Goal: Information Seeking & Learning: Learn about a topic

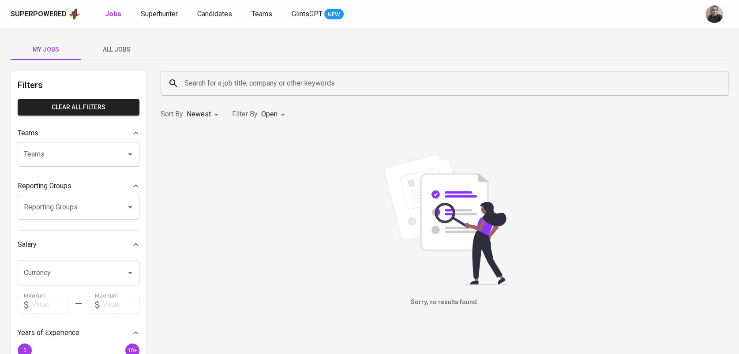
click at [146, 15] on span "Superhunter" at bounding box center [159, 14] width 37 height 8
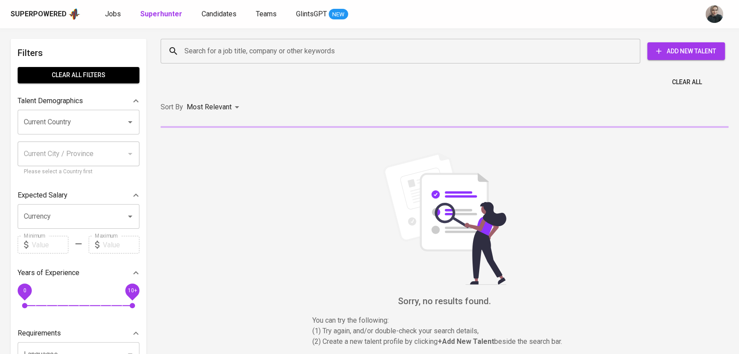
click at [247, 57] on input "Search for a job title, company or other keywords" at bounding box center [402, 51] width 441 height 17
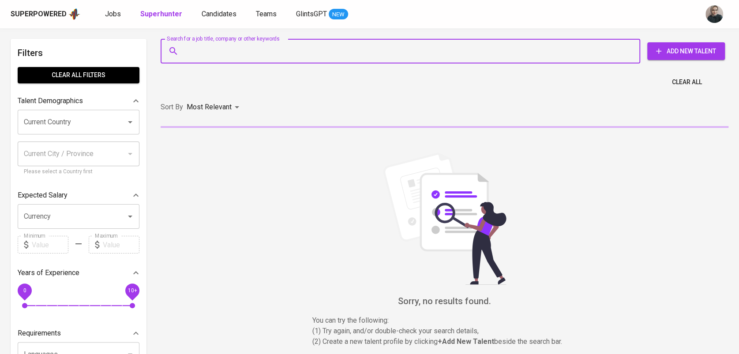
paste input "[PERSON_NAME]"
type input "[PERSON_NAME]"
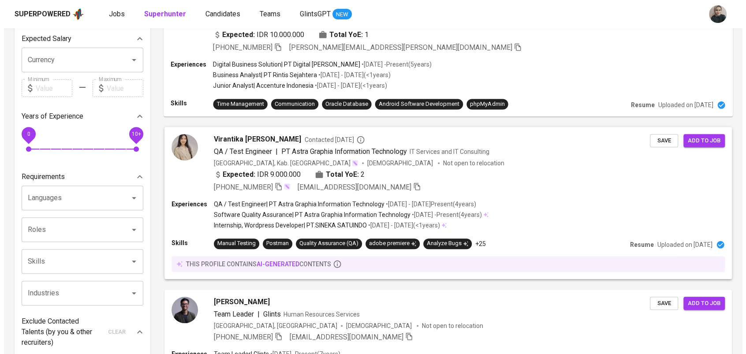
scroll to position [251, 0]
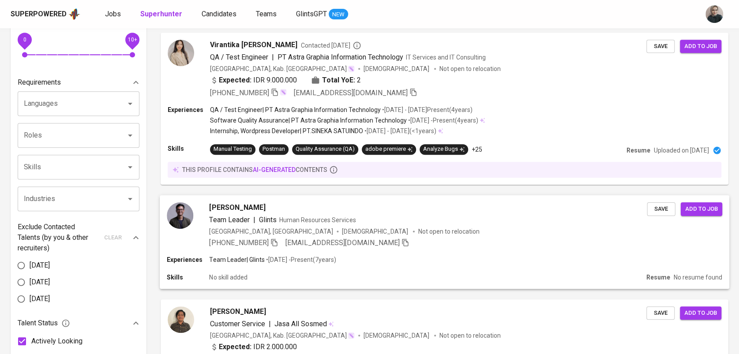
click at [247, 219] on span "Team Leader" at bounding box center [229, 219] width 40 height 8
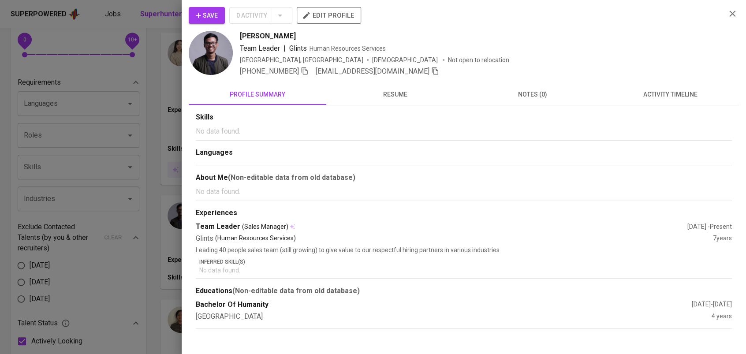
click at [401, 90] on span "resume" at bounding box center [395, 94] width 127 height 11
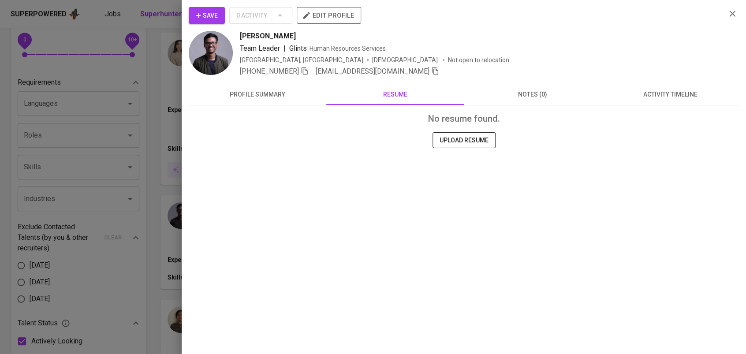
click at [272, 98] on span "profile summary" at bounding box center [257, 94] width 127 height 11
